Goal: Task Accomplishment & Management: Manage account settings

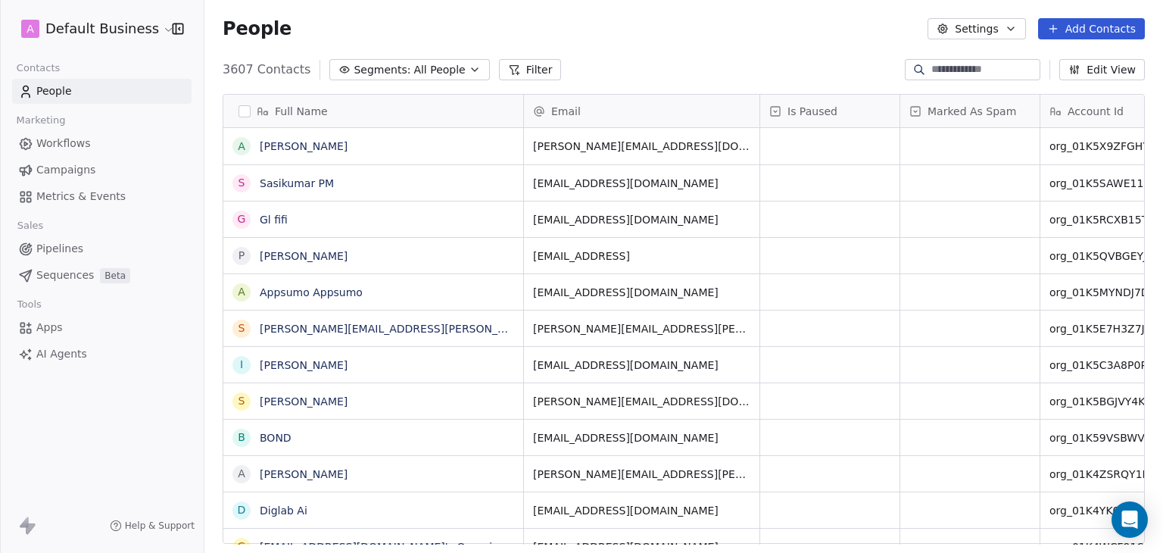
scroll to position [474, 947]
click at [104, 38] on html "A Default Business Contacts People Marketing Workflows Campaigns Metrics & Even…" at bounding box center [581, 276] width 1163 height 553
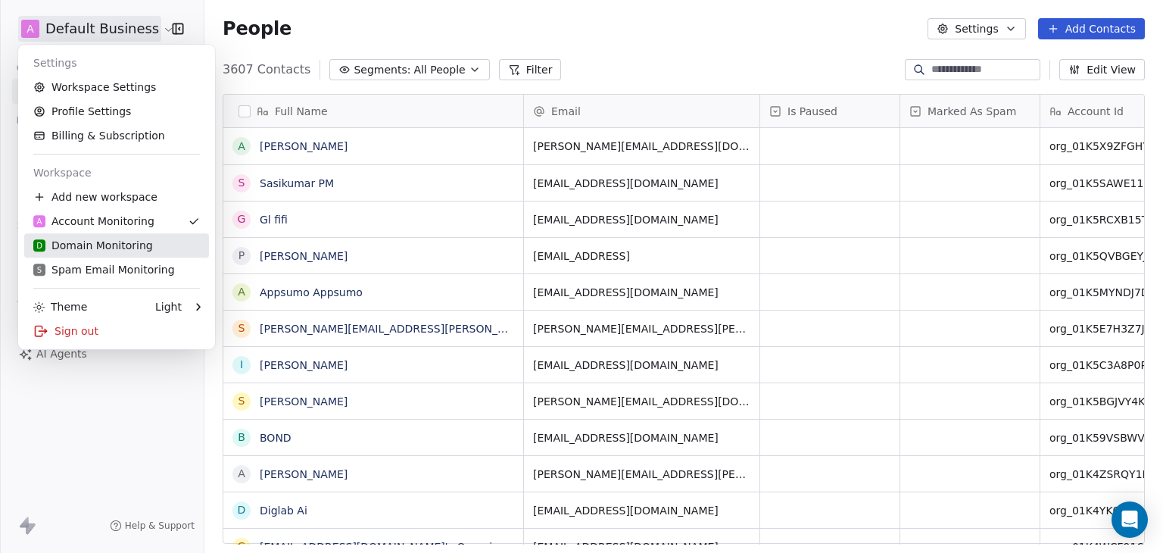
click at [85, 246] on div "D Domain Monitoring" at bounding box center [93, 245] width 120 height 15
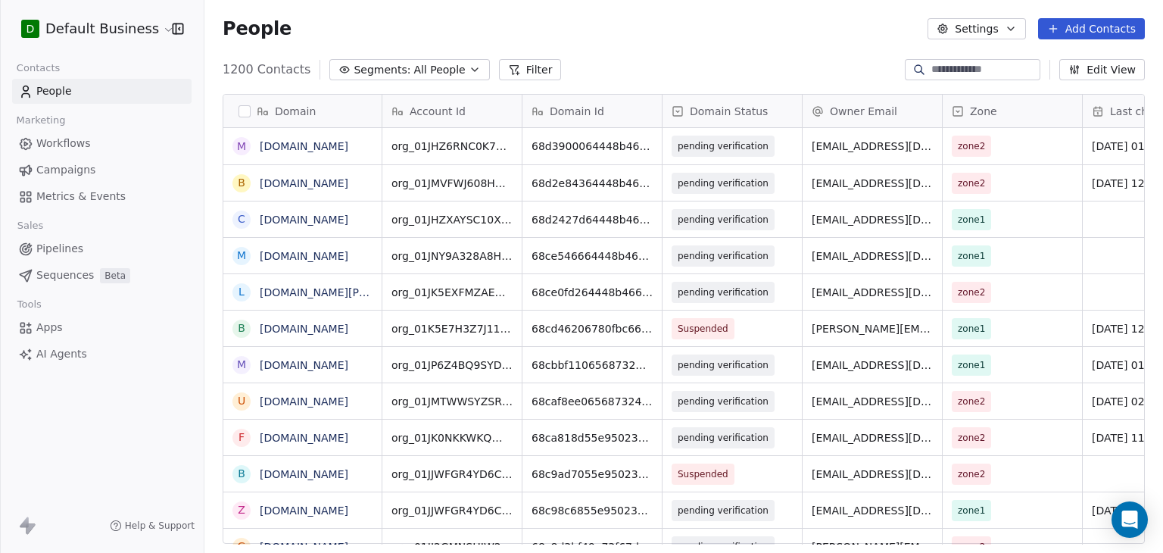
scroll to position [474, 947]
click at [112, 30] on html "D Default Business Contacts People Marketing Workflows Campaigns Metrics & Even…" at bounding box center [581, 276] width 1163 height 553
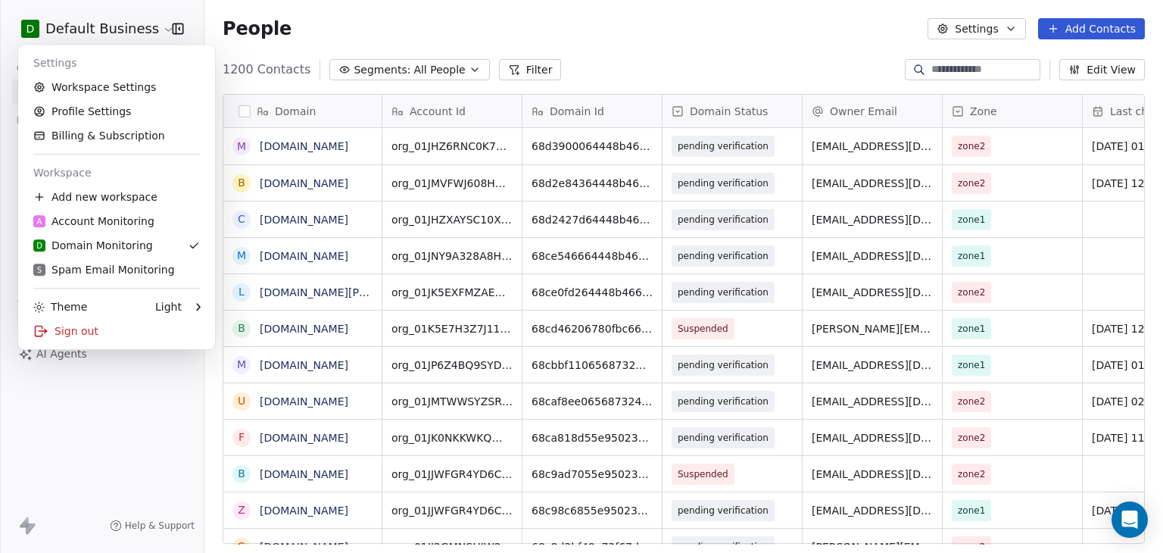
click at [317, 13] on html "D Default Business Contacts People Marketing Workflows Campaigns Metrics & Even…" at bounding box center [581, 276] width 1163 height 553
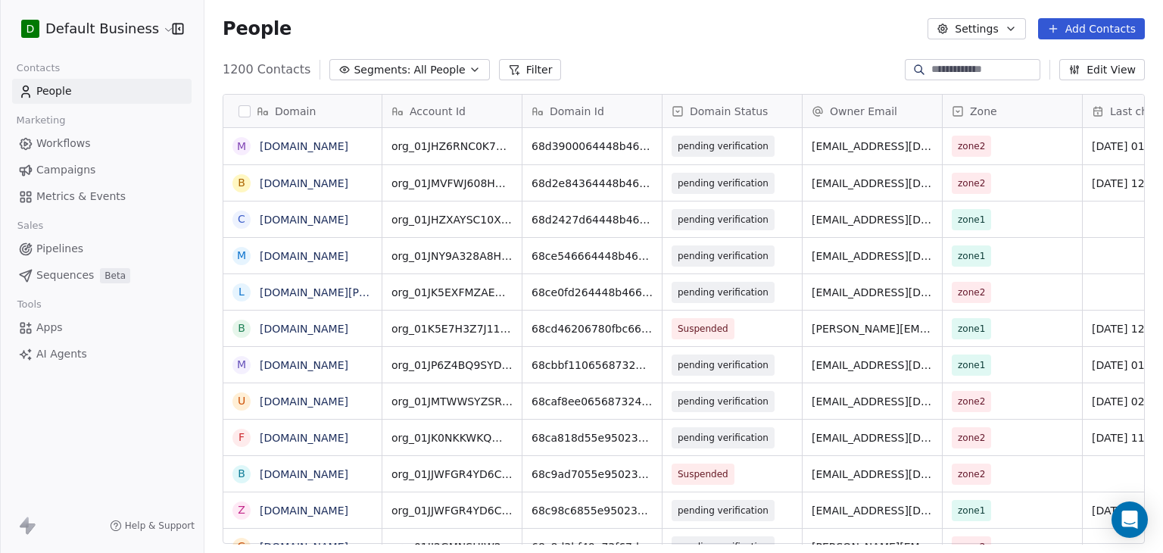
click at [148, 30] on html "D Default Business Contacts People Marketing Workflows Campaigns Metrics & Even…" at bounding box center [581, 276] width 1163 height 553
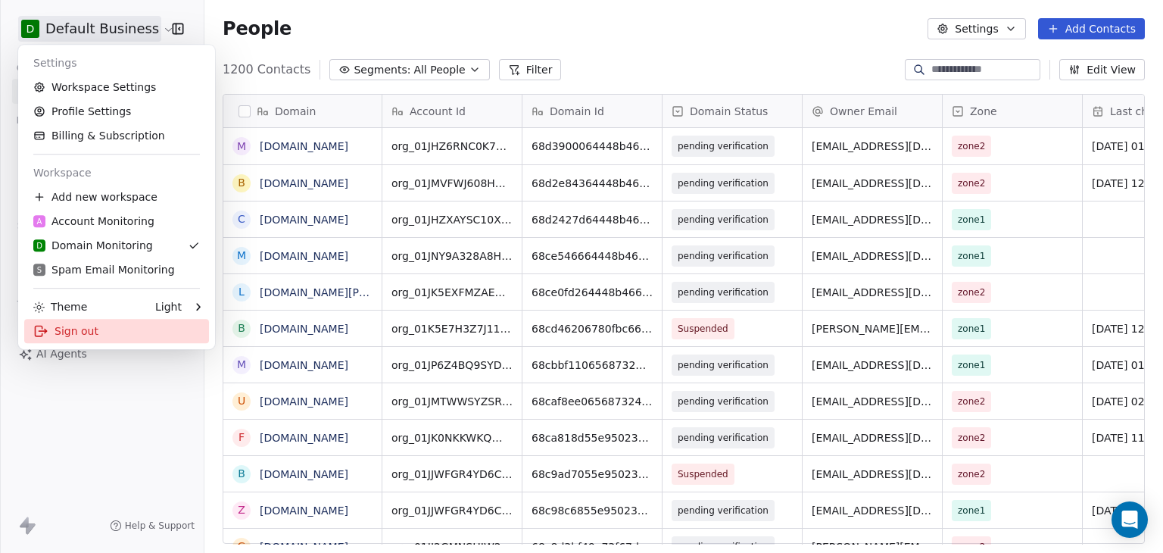
click at [95, 327] on div "Sign out" at bounding box center [116, 331] width 185 height 24
